Goal: Find contact information: Find contact information

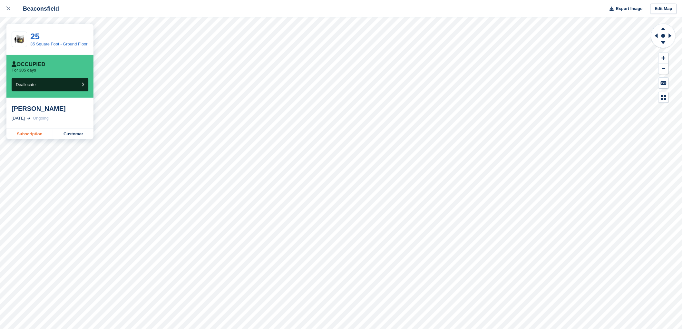
click at [30, 136] on link "Subscription" at bounding box center [29, 134] width 47 height 10
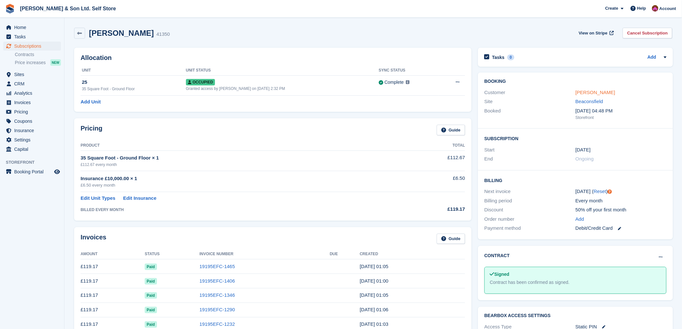
click at [589, 91] on link "[PERSON_NAME]" at bounding box center [595, 92] width 40 height 5
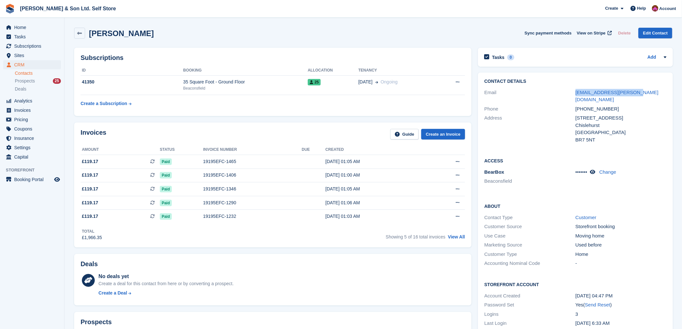
drag, startPoint x: 630, startPoint y: 92, endPoint x: 567, endPoint y: 93, distance: 62.5
click at [567, 93] on div "Email [EMAIL_ADDRESS][PERSON_NAME][DOMAIN_NAME]" at bounding box center [575, 96] width 182 height 16
copy div "[EMAIL_ADDRESS][PERSON_NAME][DOMAIN_NAME]"
drag, startPoint x: 611, startPoint y: 104, endPoint x: 573, endPoint y: 102, distance: 37.5
click at [573, 104] on div "Phone [PHONE_NUMBER]" at bounding box center [575, 108] width 182 height 9
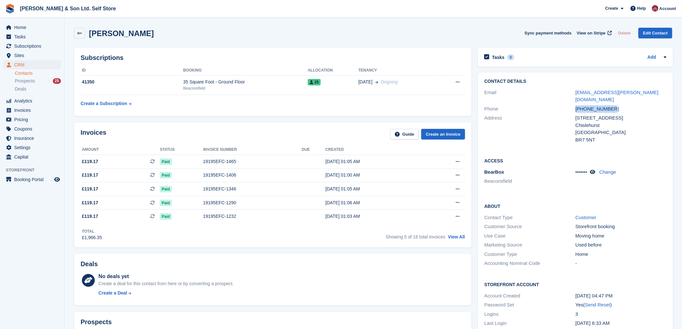
copy div "[PHONE_NUMBER]"
